Goal: Task Accomplishment & Management: Manage account settings

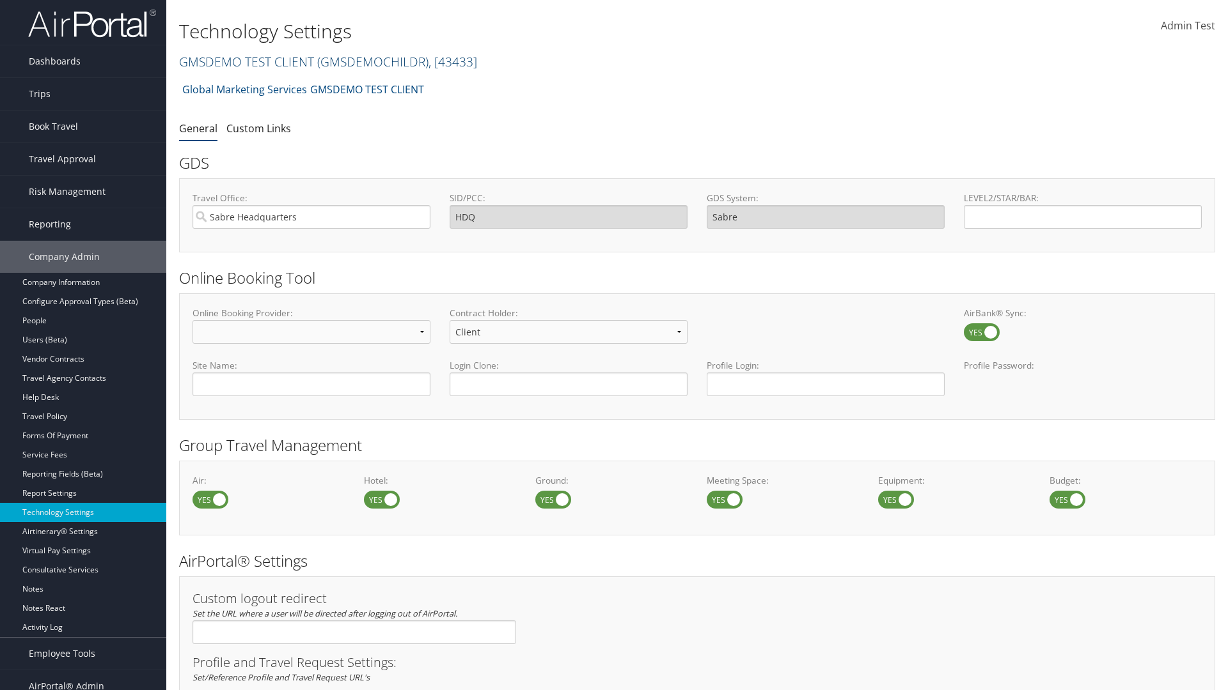
click at [246, 61] on link "GMSDEMO TEST CLIENT ( GMSDEMOCHILDR ) , [ 43433 ]" at bounding box center [328, 61] width 298 height 17
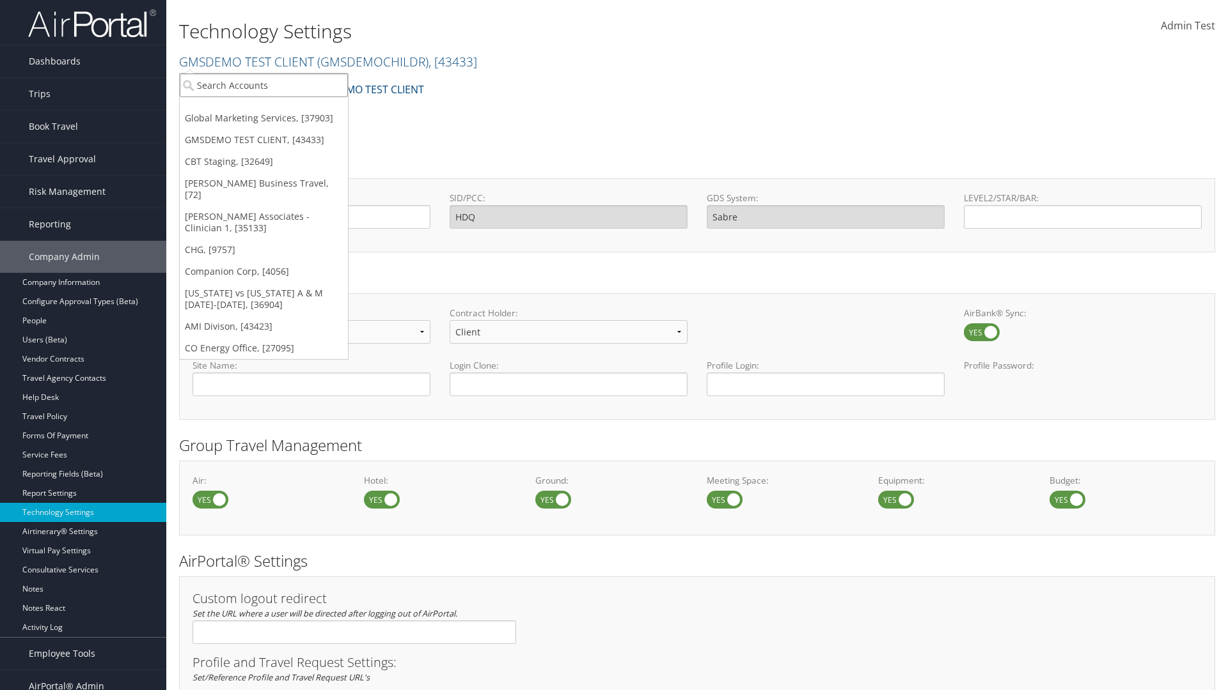
click at [263, 85] on input "search" at bounding box center [264, 86] width 168 height 24
type input "CBTSTG"
click at [263, 109] on div "CBT Staging (CBTSTG), [32649]" at bounding box center [264, 109] width 182 height 12
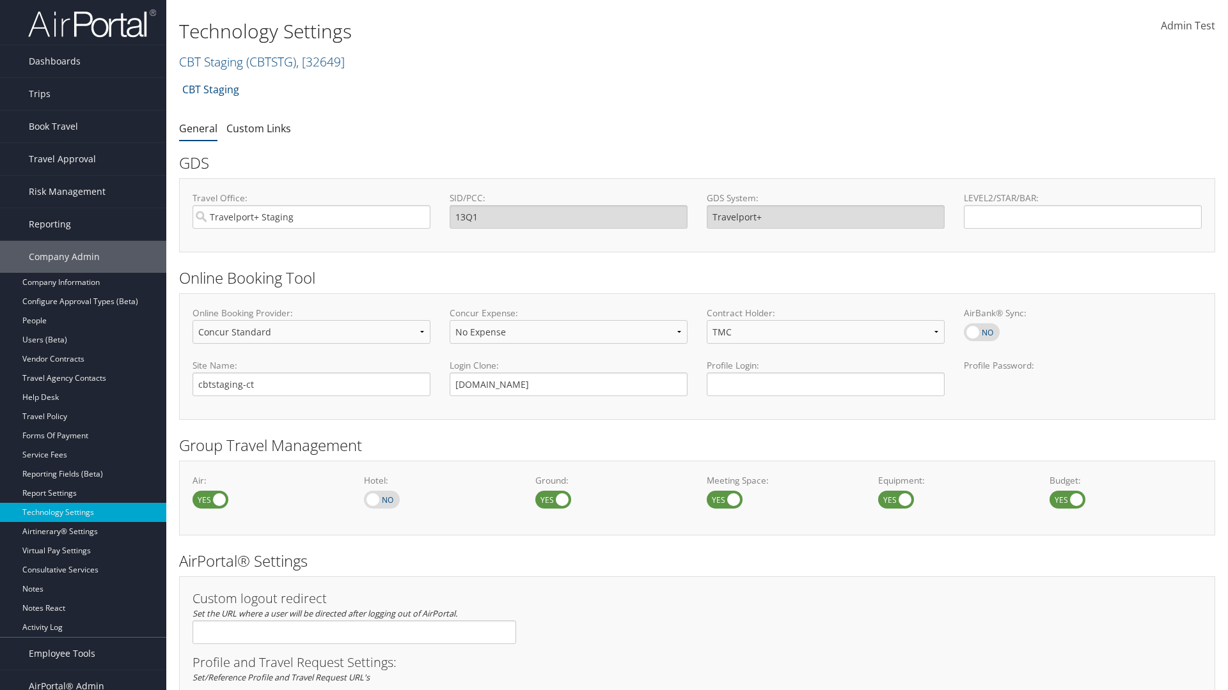
select select "4"
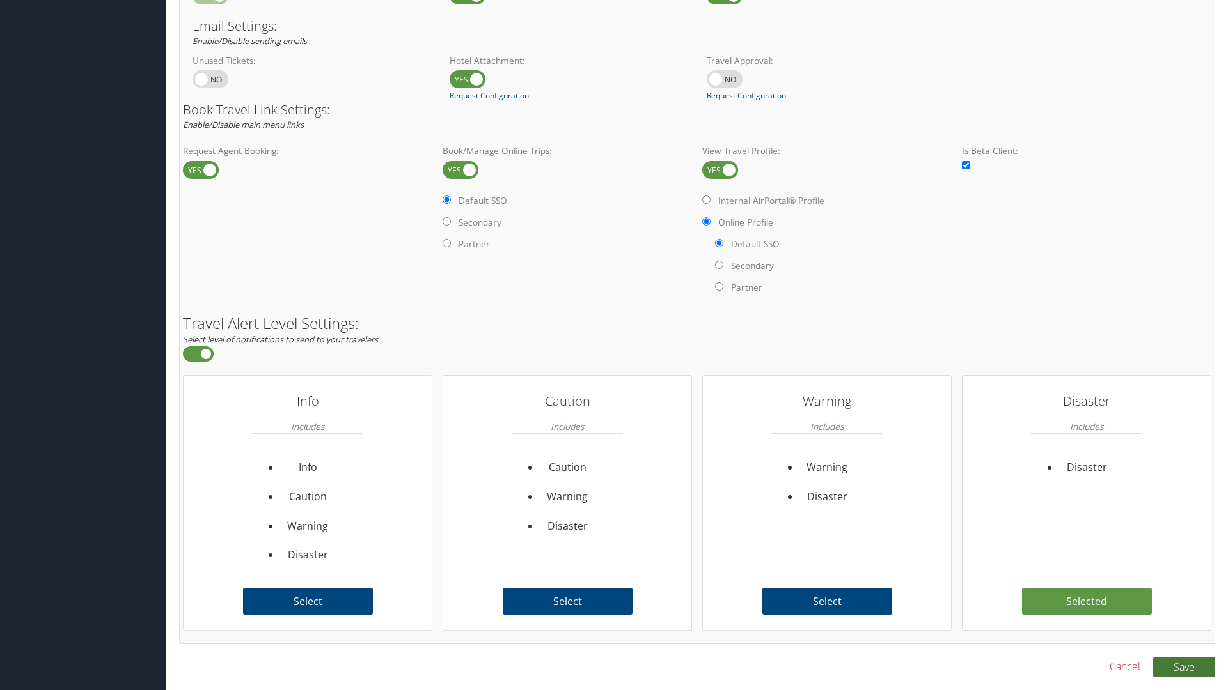
click at [1183, 667] on button "Save" at bounding box center [1184, 667] width 62 height 20
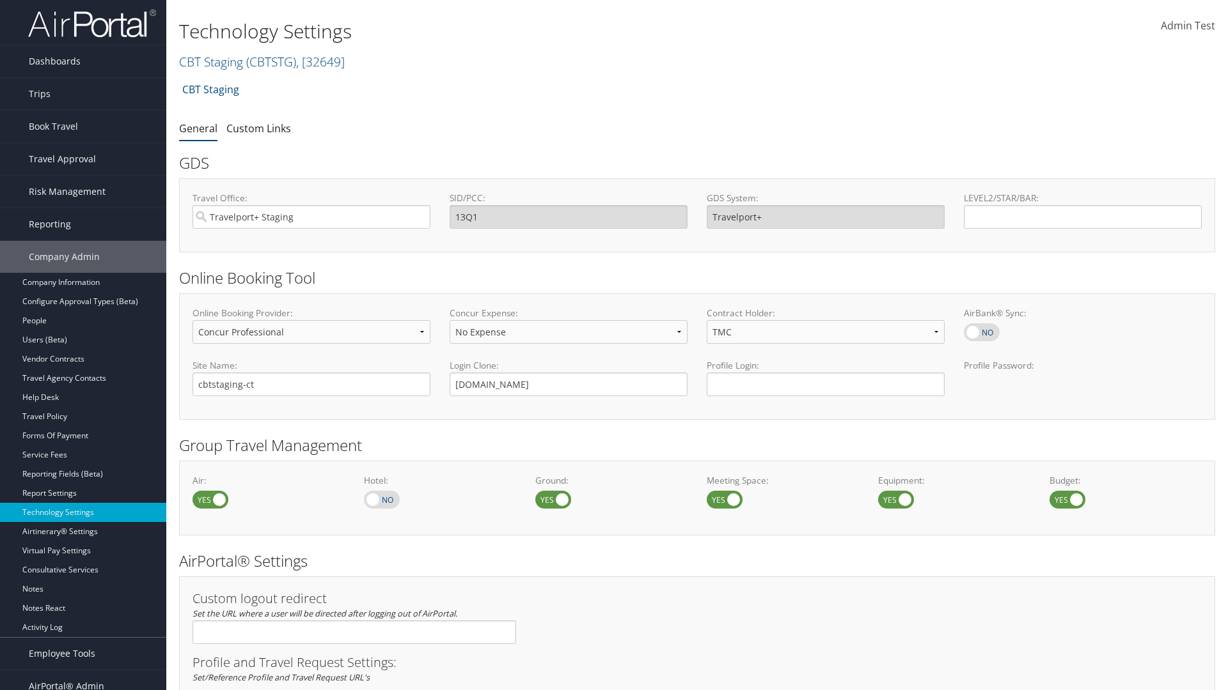
select select "4"
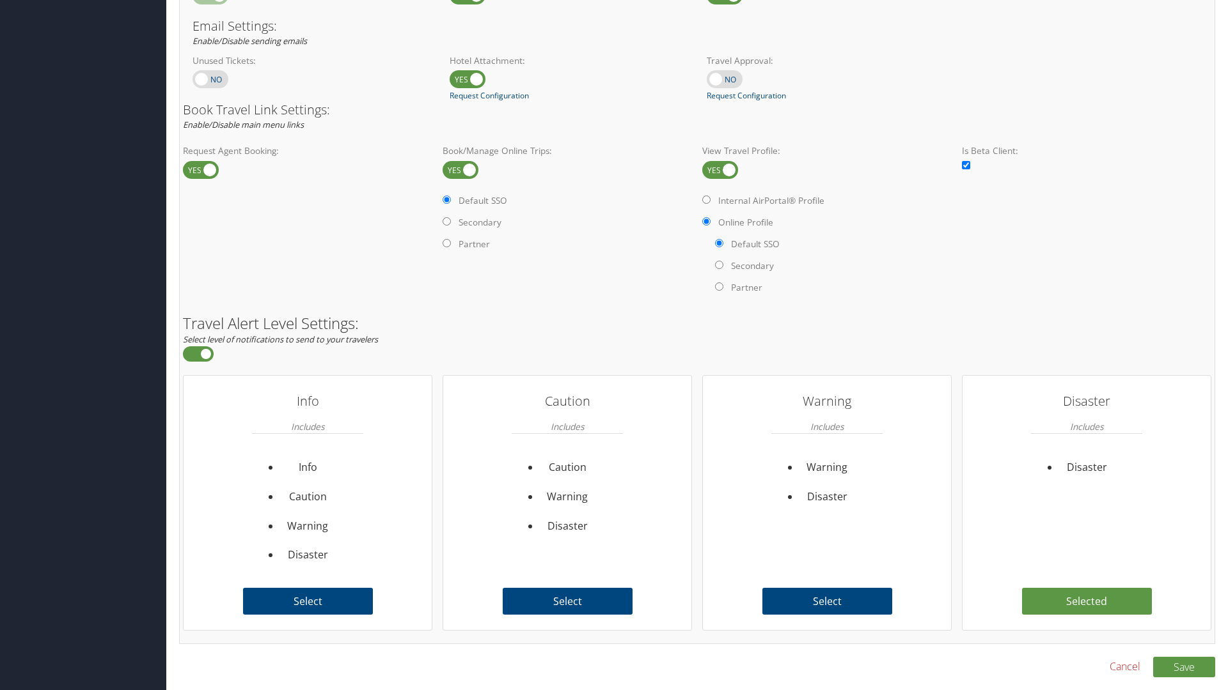
scroll to position [783, 0]
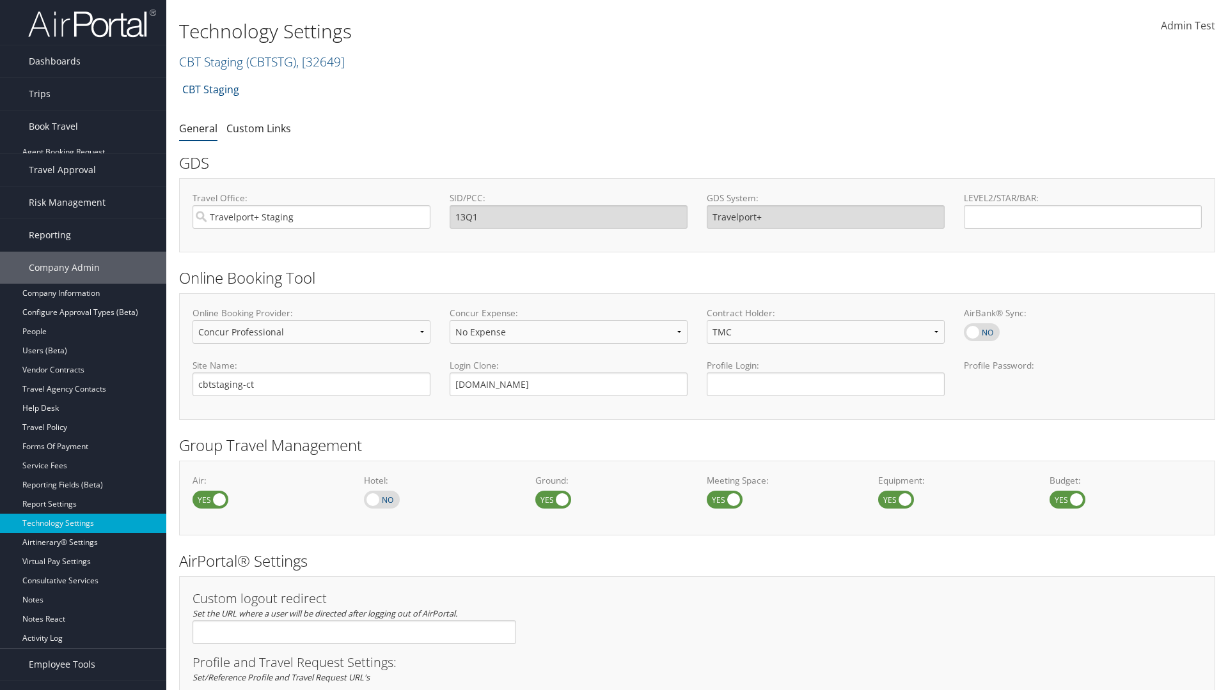
click at [83, 181] on link "Book/Manage Online Trips" at bounding box center [83, 190] width 166 height 19
